Goal: Information Seeking & Learning: Learn about a topic

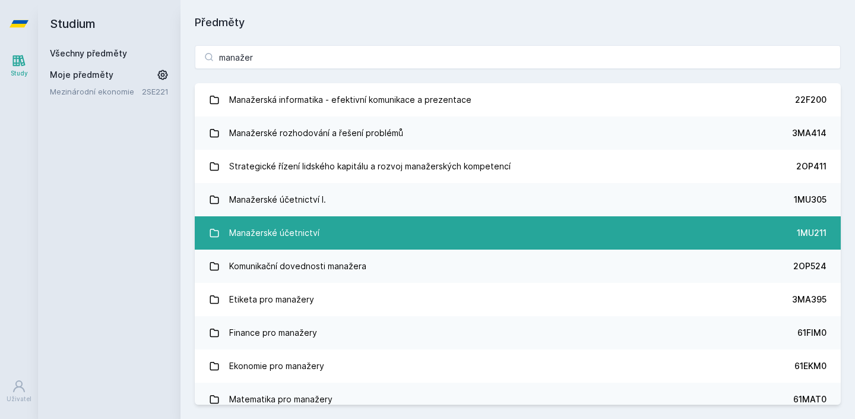
type input "manažer"
click at [315, 235] on div "Manažerské účetnictví" at bounding box center [274, 233] width 90 height 24
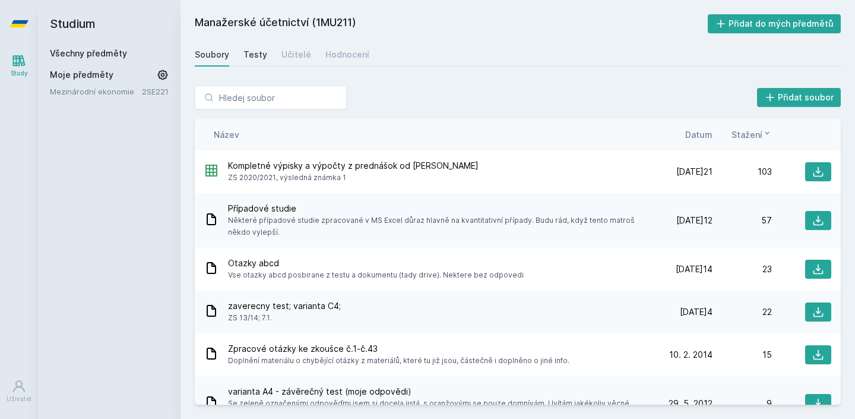
click at [251, 64] on link "Testy" at bounding box center [255, 55] width 24 height 24
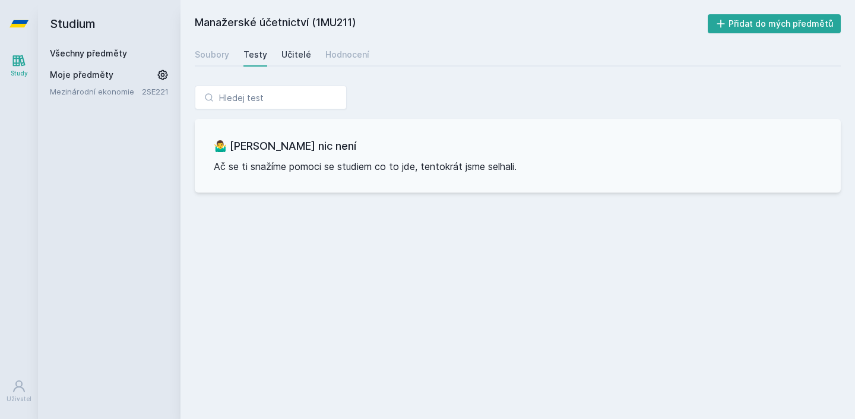
click at [284, 53] on div "Učitelé" at bounding box center [296, 55] width 30 height 12
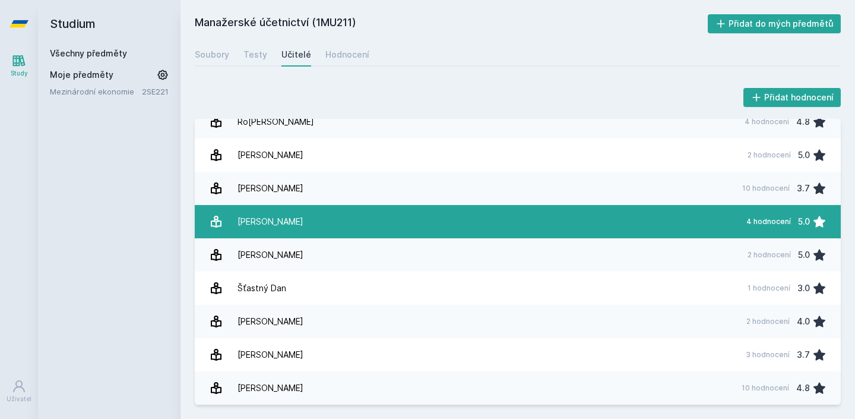
scroll to position [446, 0]
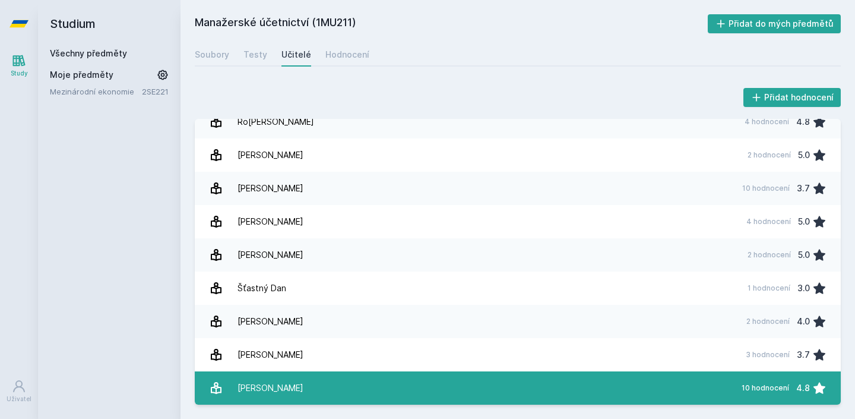
click at [276, 375] on link "[PERSON_NAME] 10 hodnocení 4.8" at bounding box center [518, 387] width 646 height 33
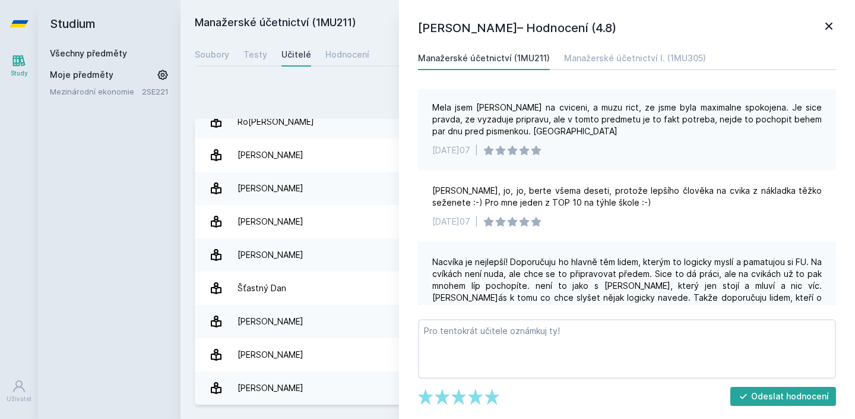
scroll to position [517, 0]
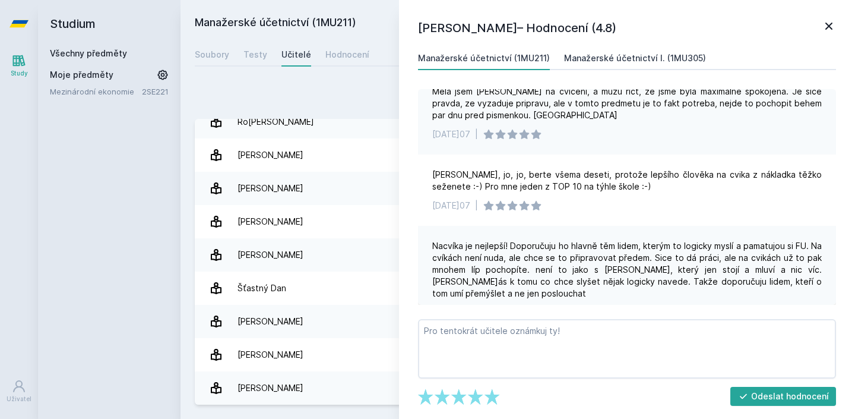
click at [581, 61] on div "Manažerské účetnictví I. (1MU305)" at bounding box center [635, 58] width 142 height 12
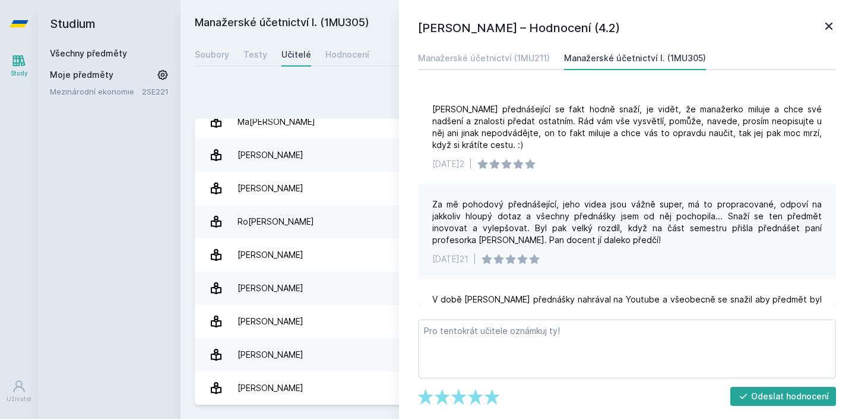
scroll to position [410, 0]
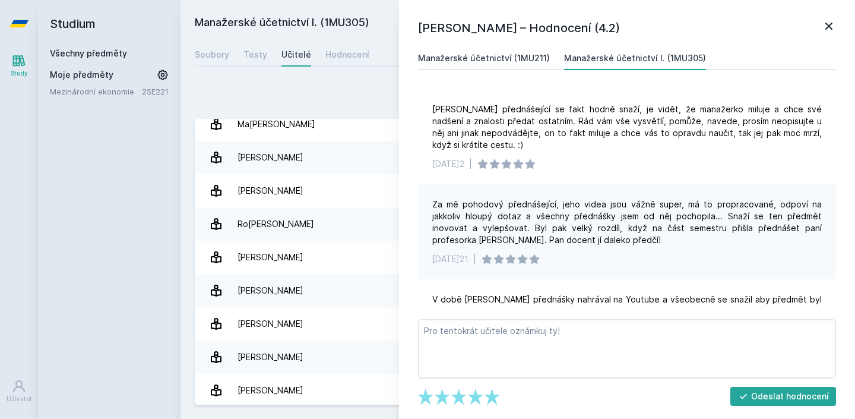
click at [520, 65] on link "Manažerské účetnictví (1MU211)" at bounding box center [484, 58] width 132 height 24
click at [589, 61] on div "Manažerské účetnictví I. (1MU305)" at bounding box center [635, 58] width 142 height 12
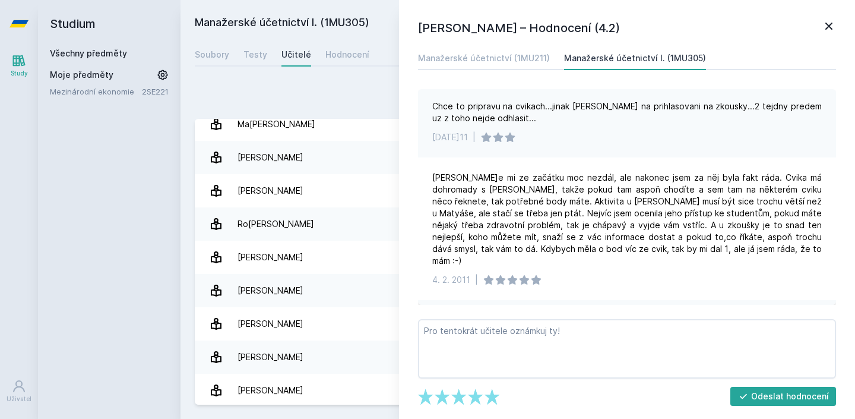
scroll to position [447, 0]
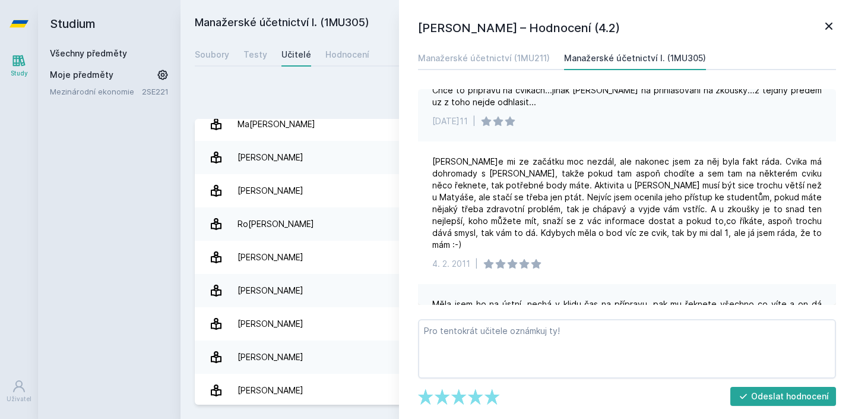
drag, startPoint x: 829, startPoint y: 21, endPoint x: 795, endPoint y: 43, distance: 40.9
click at [833, 21] on icon at bounding box center [829, 26] width 14 height 14
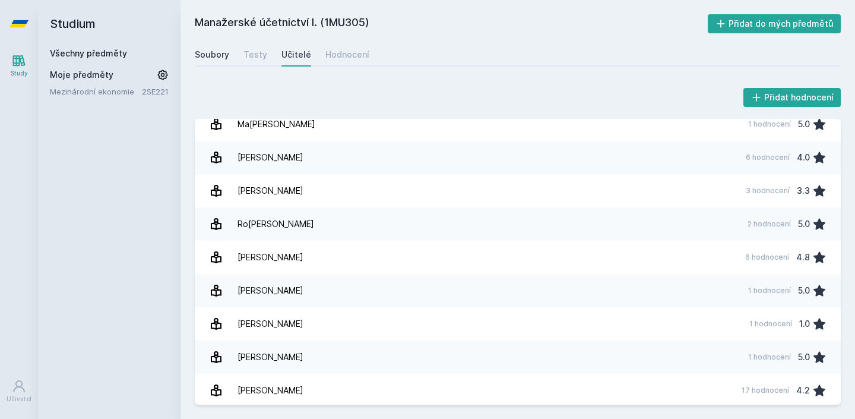
click at [213, 55] on div "Soubory" at bounding box center [212, 55] width 34 height 12
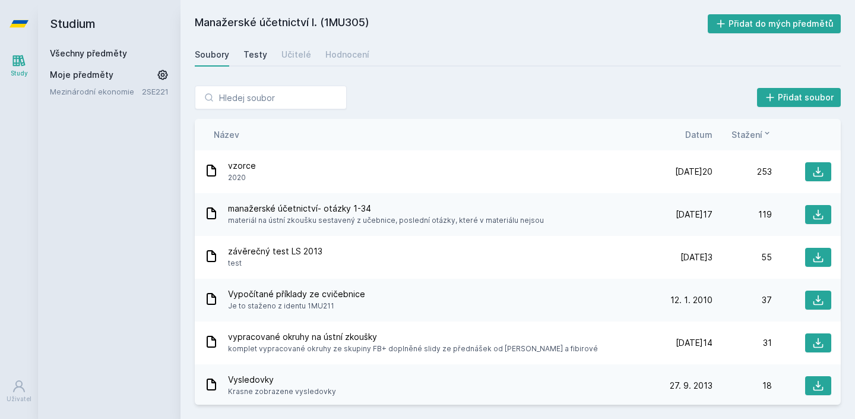
click at [251, 56] on div "Testy" at bounding box center [255, 55] width 24 height 12
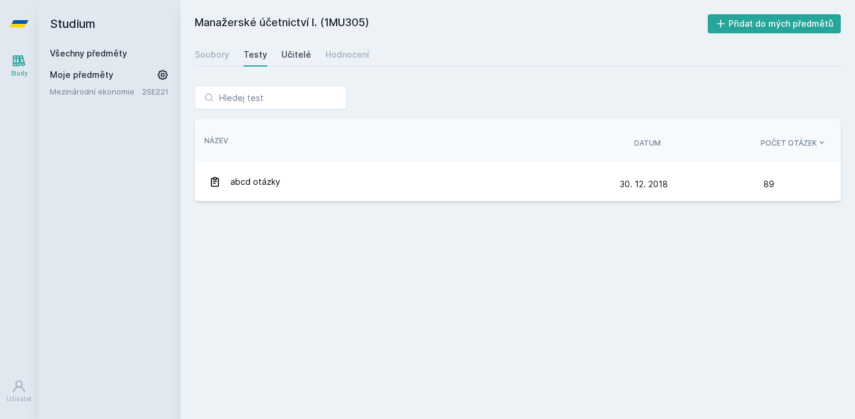
click at [293, 50] on div "Učitelé" at bounding box center [296, 55] width 30 height 12
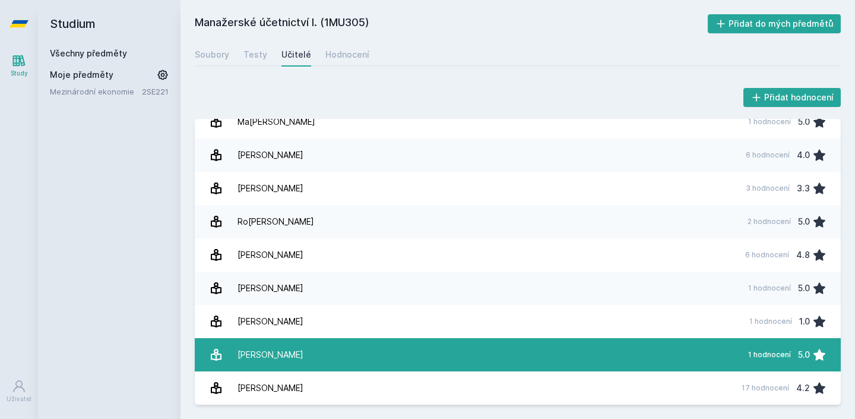
scroll to position [413, 0]
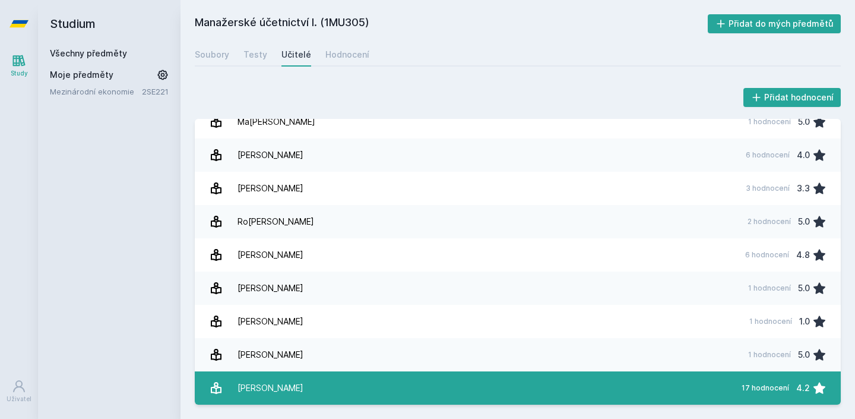
click at [264, 384] on div "[PERSON_NAME]" at bounding box center [271, 388] width 66 height 24
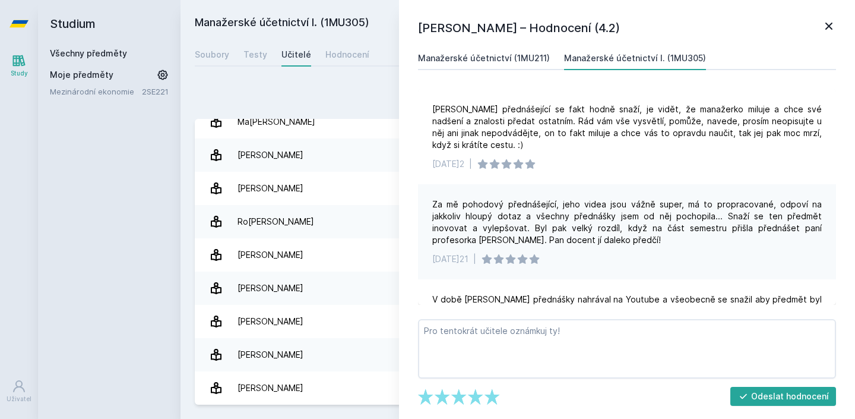
click at [474, 56] on div "Manažerské účetnictví (1MU211)" at bounding box center [484, 58] width 132 height 12
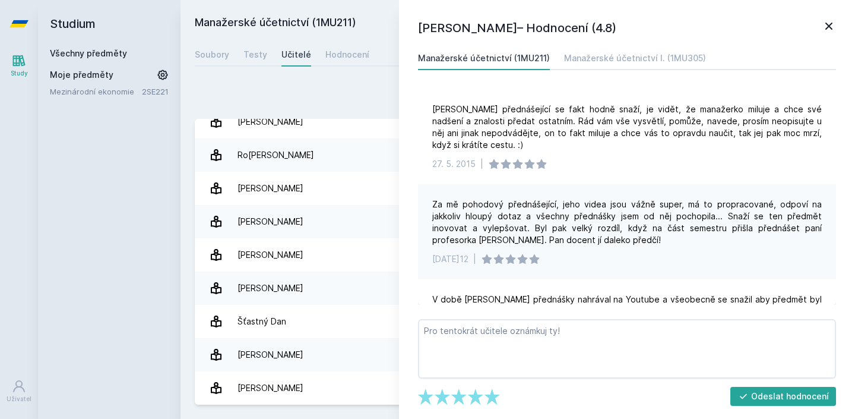
click at [834, 27] on icon at bounding box center [829, 26] width 14 height 14
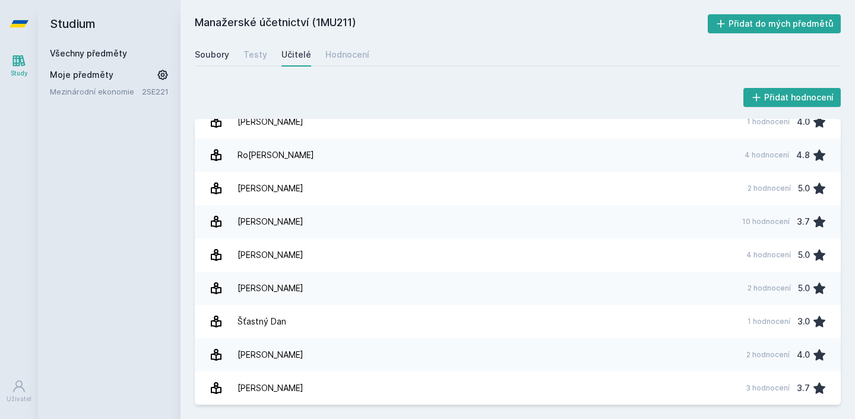
click at [207, 56] on div "Soubory" at bounding box center [212, 55] width 34 height 12
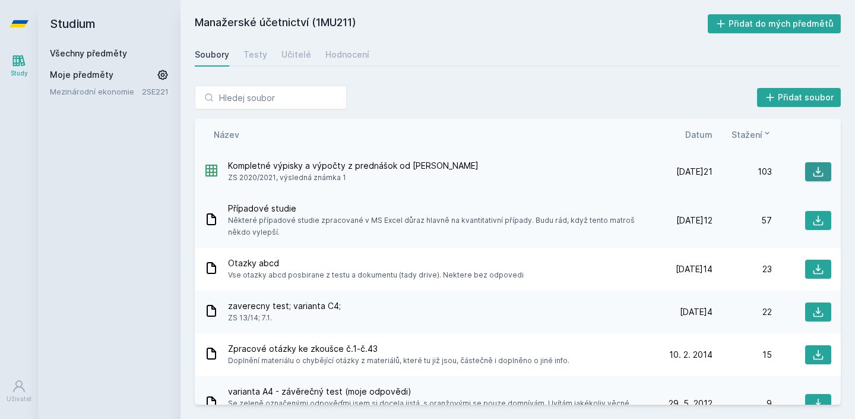
click at [816, 170] on icon at bounding box center [818, 172] width 12 height 12
